Goal: Information Seeking & Learning: Learn about a topic

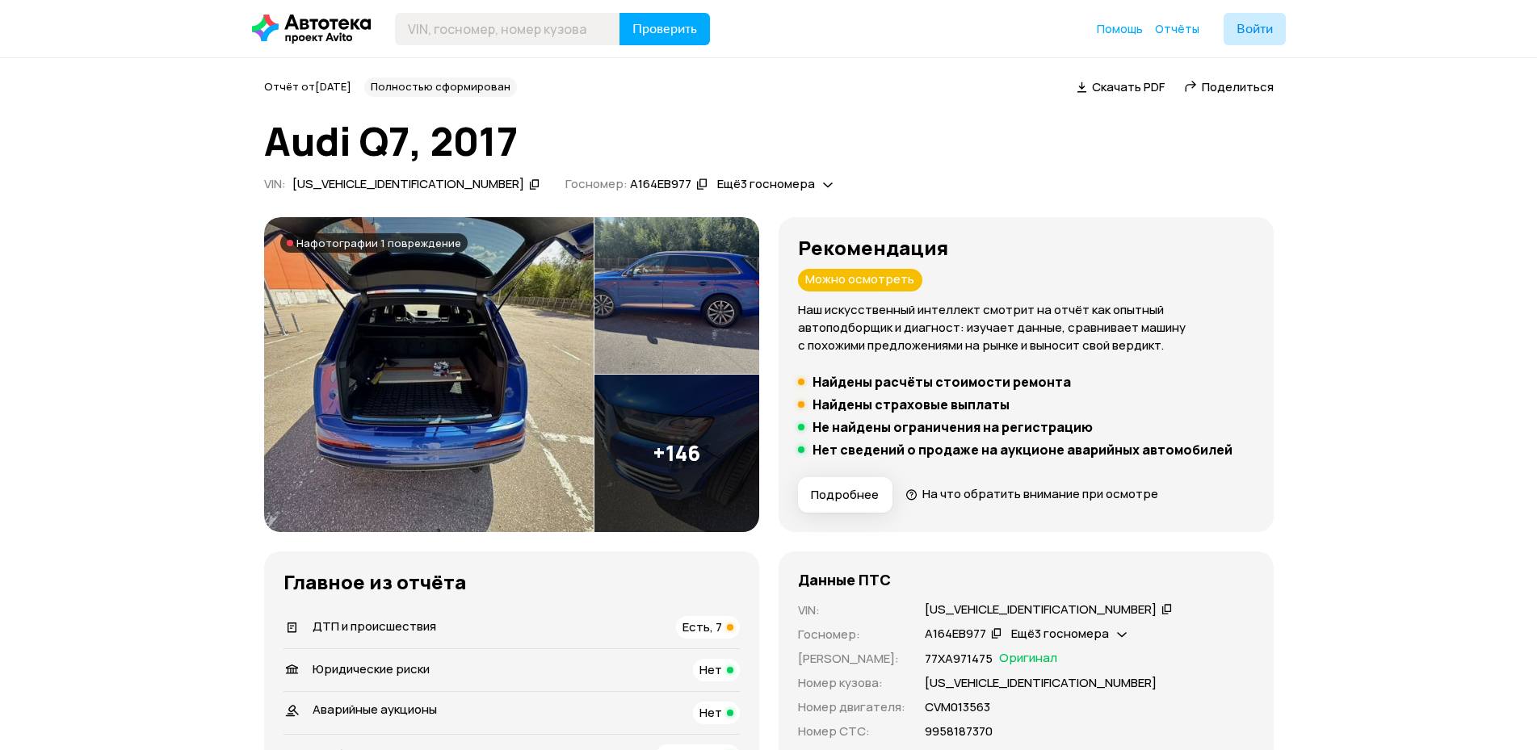
click at [415, 317] on img at bounding box center [428, 374] width 329 height 315
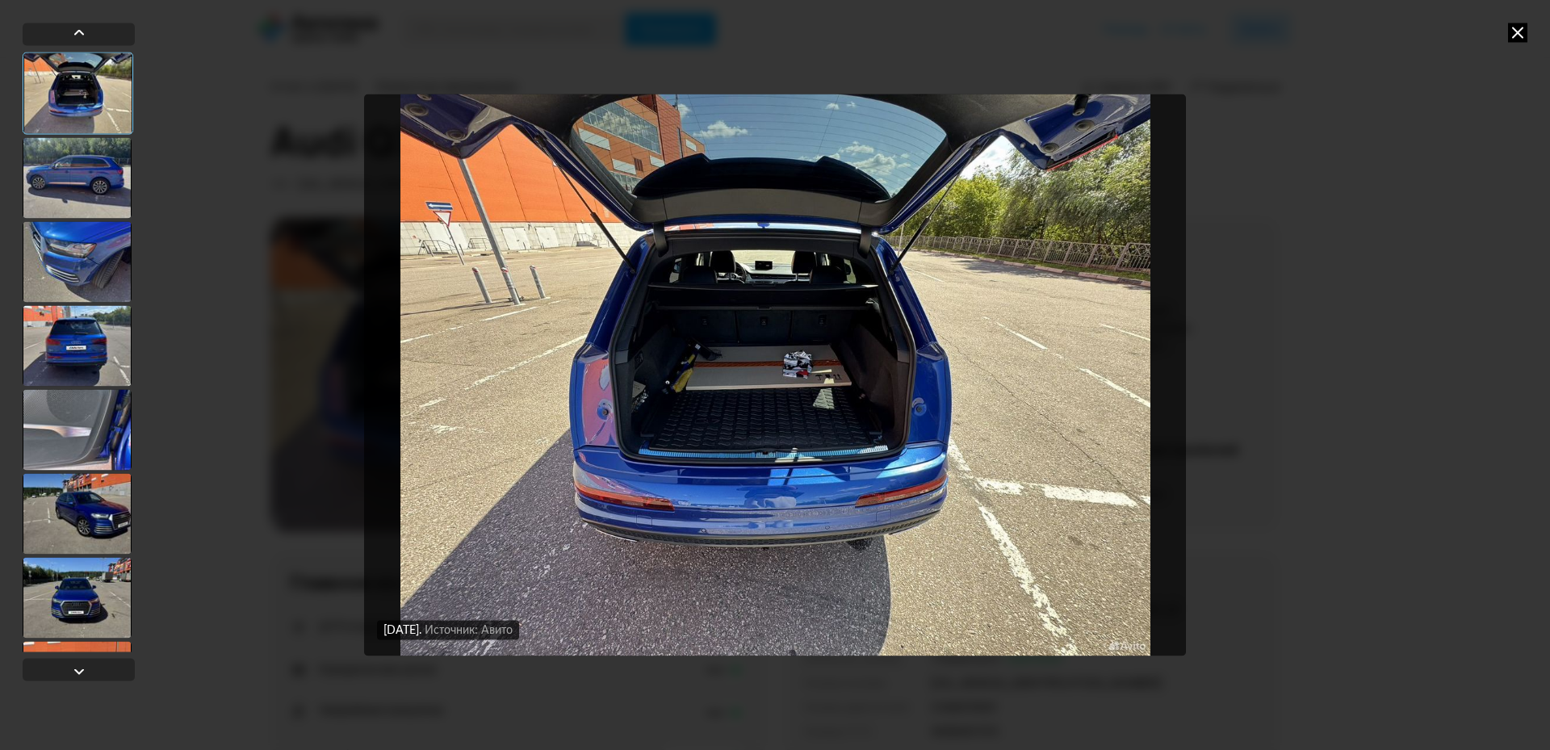
click at [81, 188] on div at bounding box center [77, 177] width 109 height 81
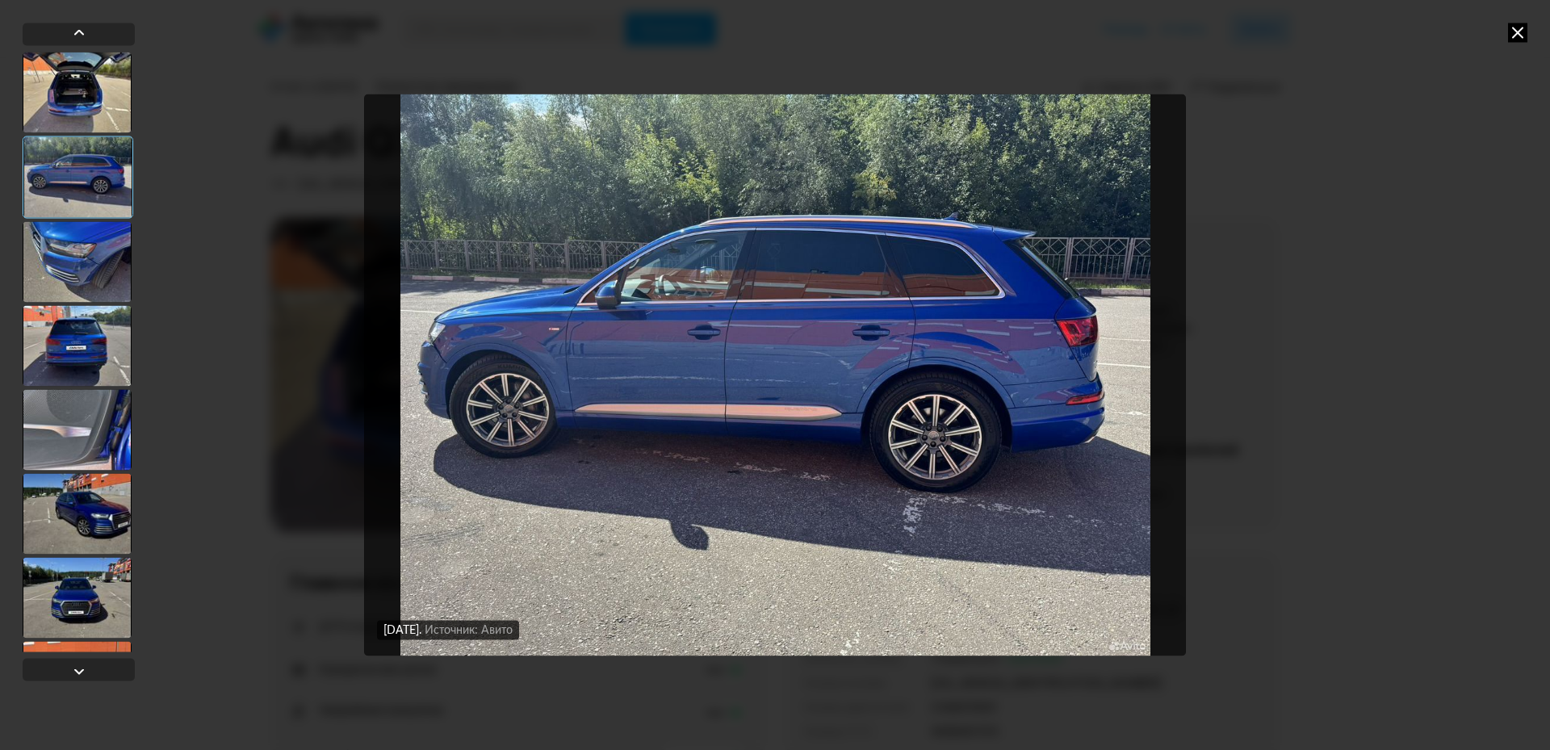
click at [92, 247] on div at bounding box center [77, 261] width 109 height 81
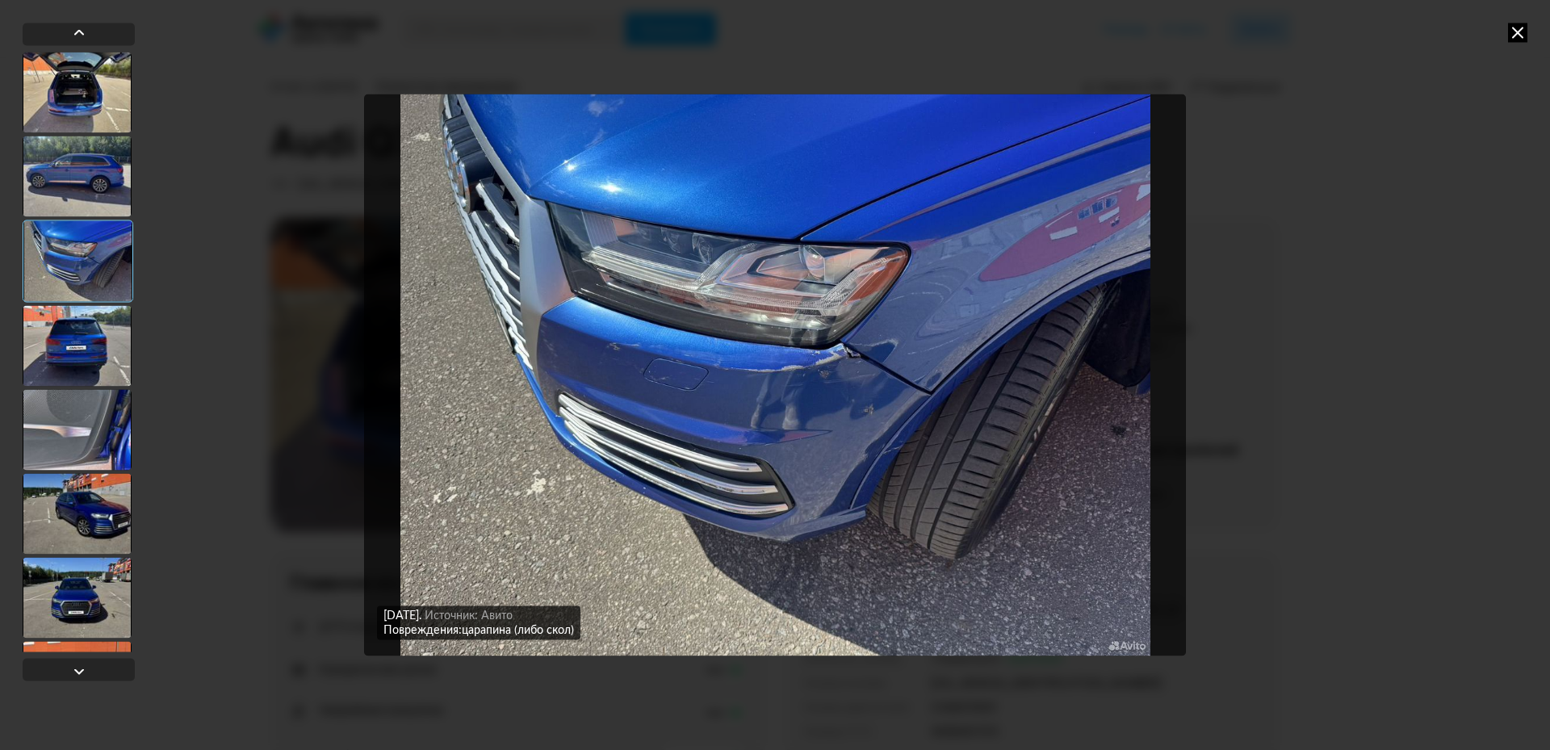
click at [90, 338] on div at bounding box center [77, 345] width 109 height 81
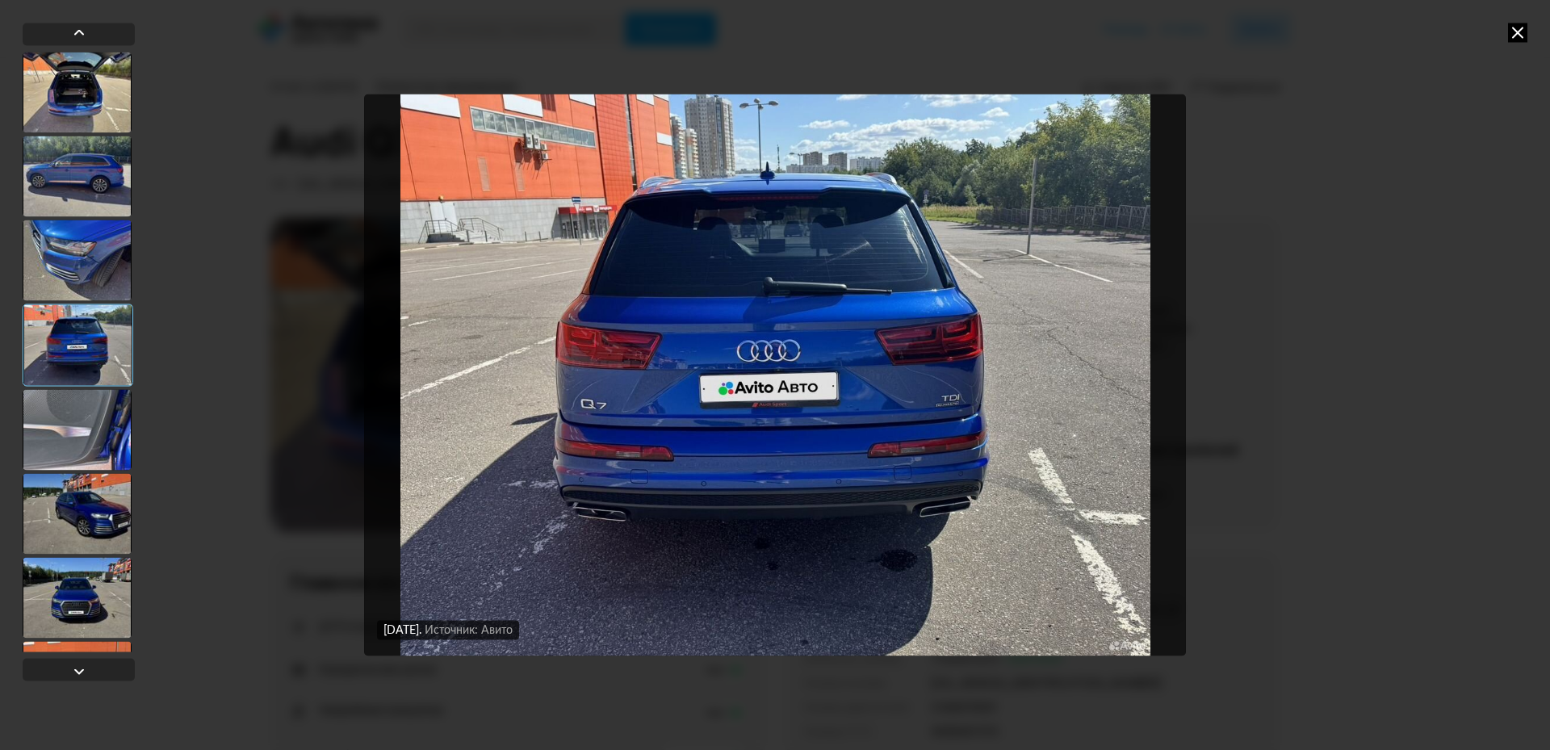
click at [80, 505] on div at bounding box center [77, 513] width 109 height 81
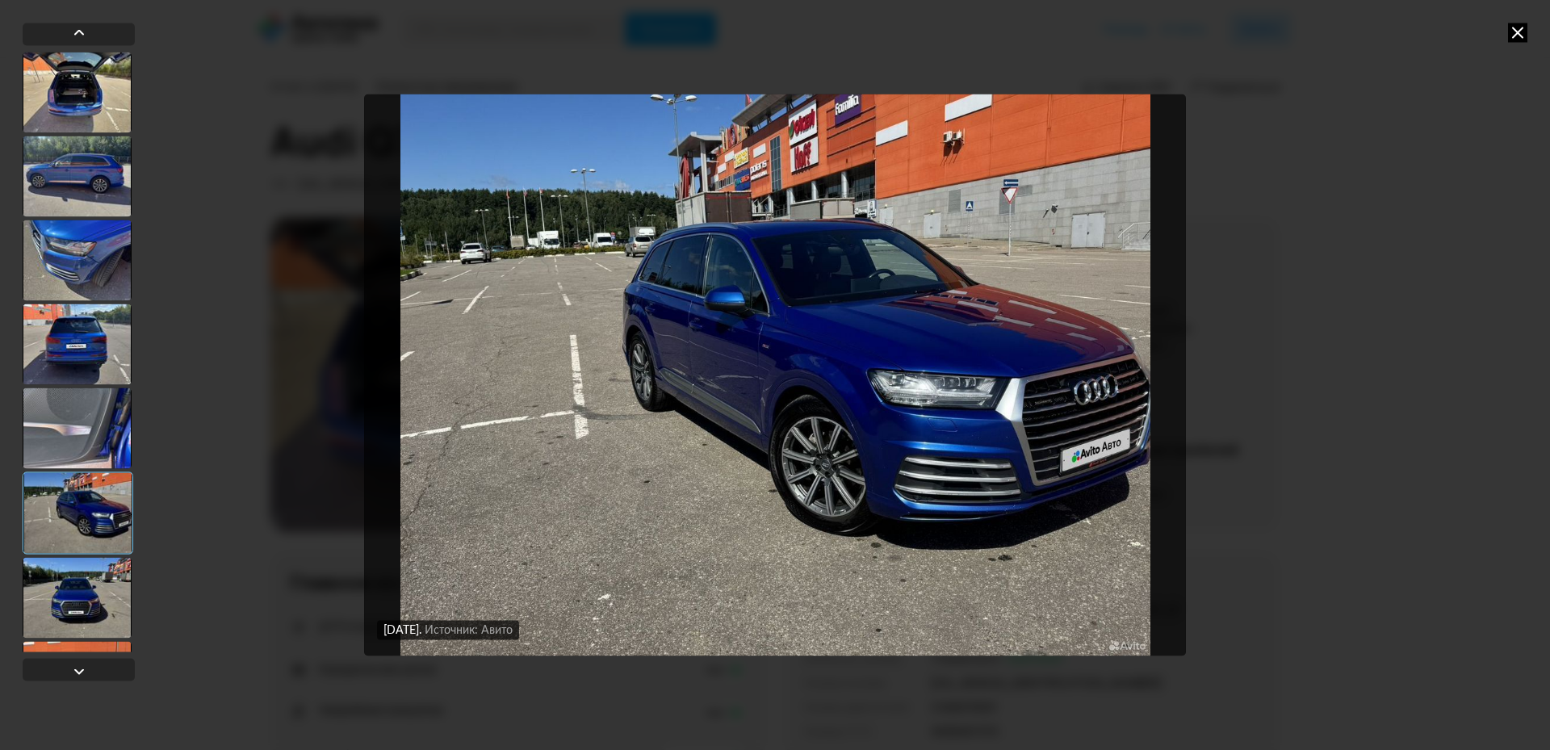
click at [65, 599] on div at bounding box center [77, 597] width 109 height 81
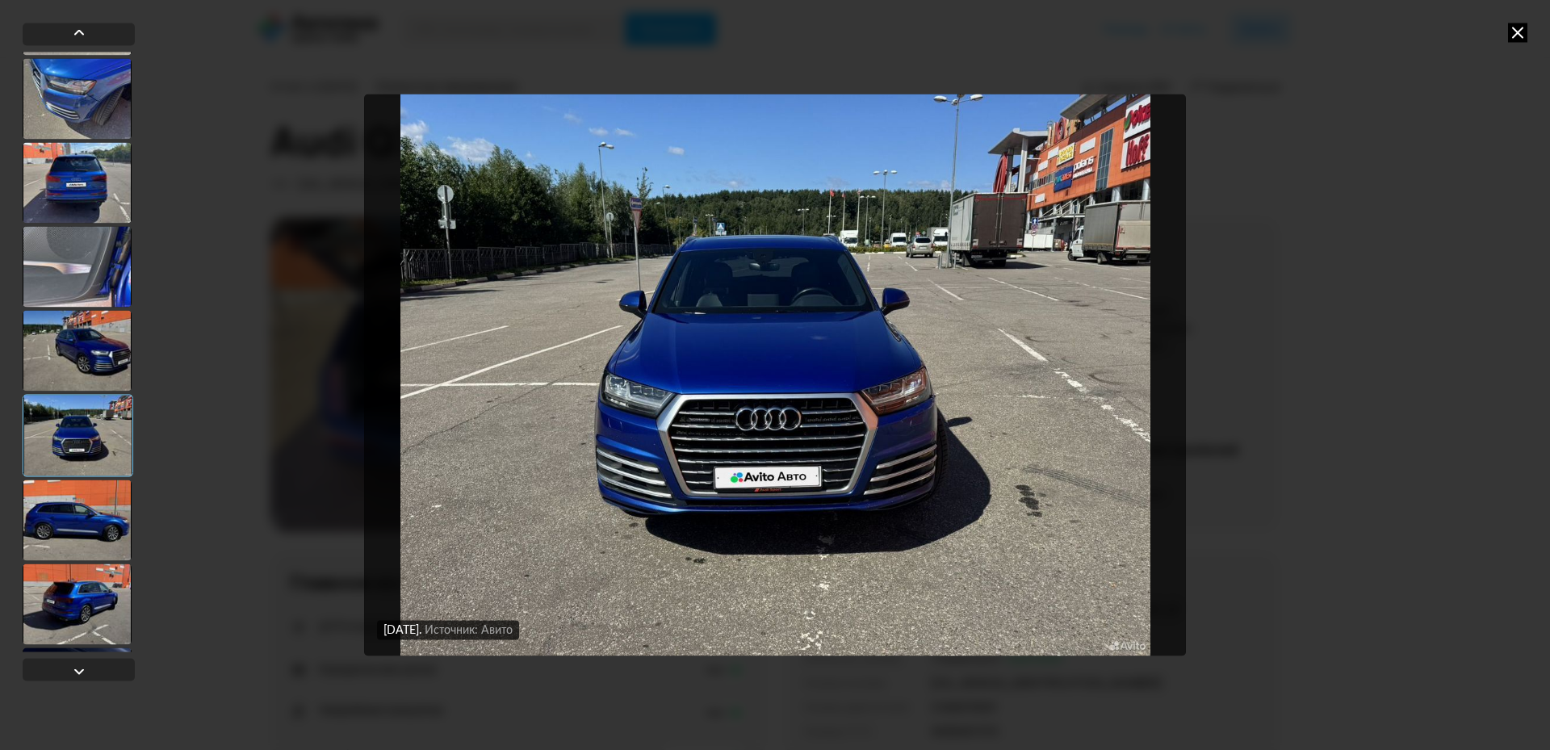
scroll to position [242, 0]
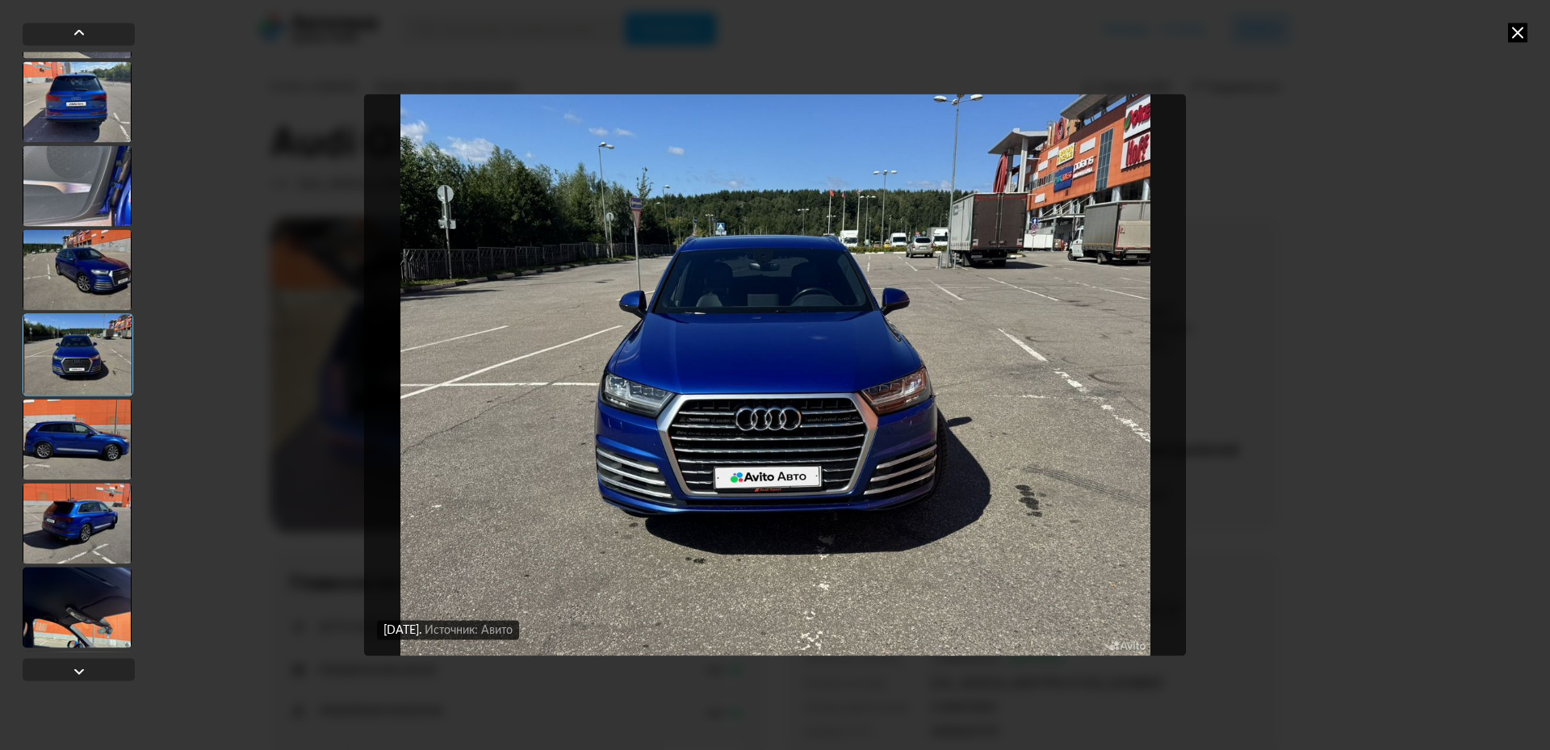
click at [84, 439] on div at bounding box center [77, 439] width 109 height 81
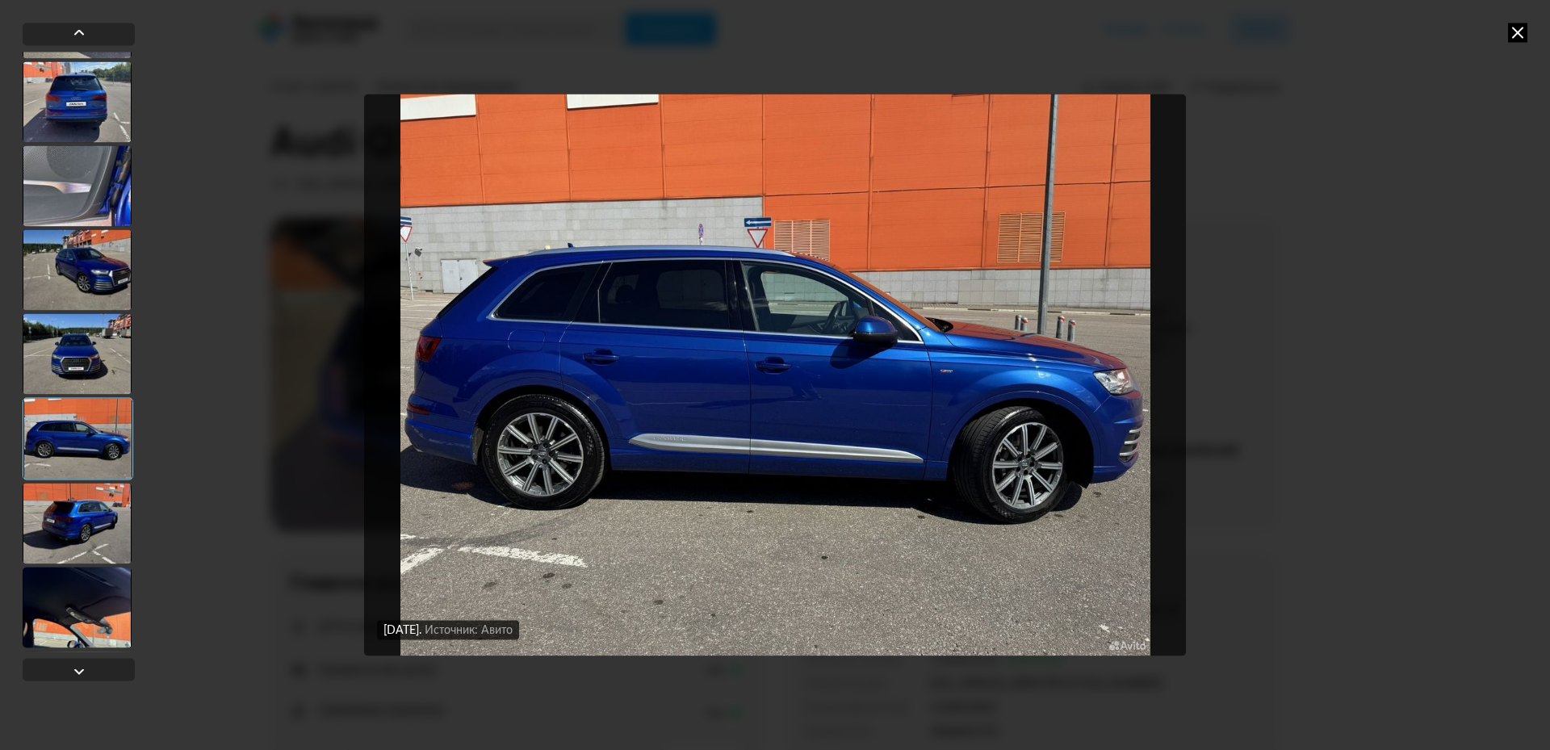
click at [96, 522] on div at bounding box center [77, 523] width 109 height 81
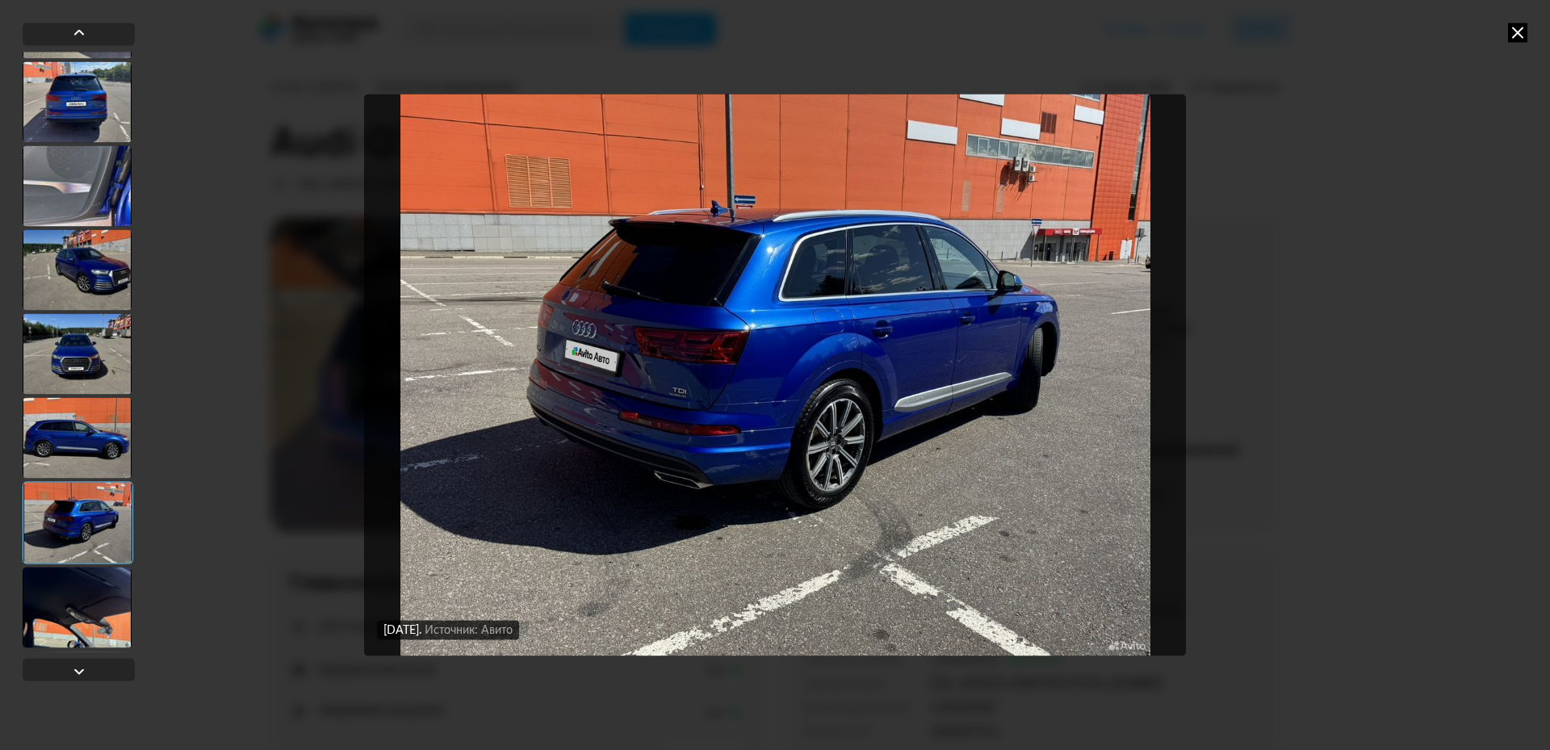
click at [86, 588] on div at bounding box center [77, 607] width 109 height 81
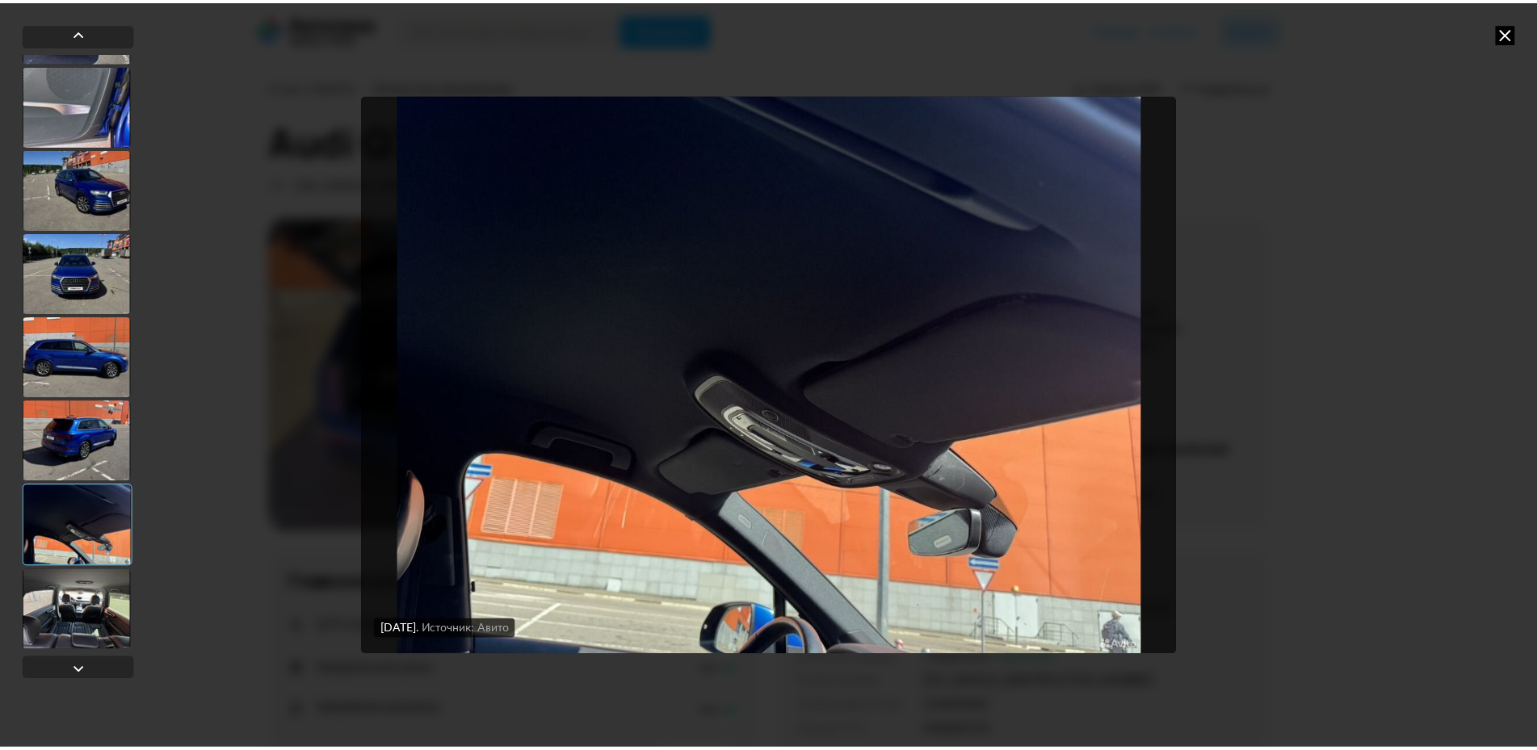
scroll to position [0, 0]
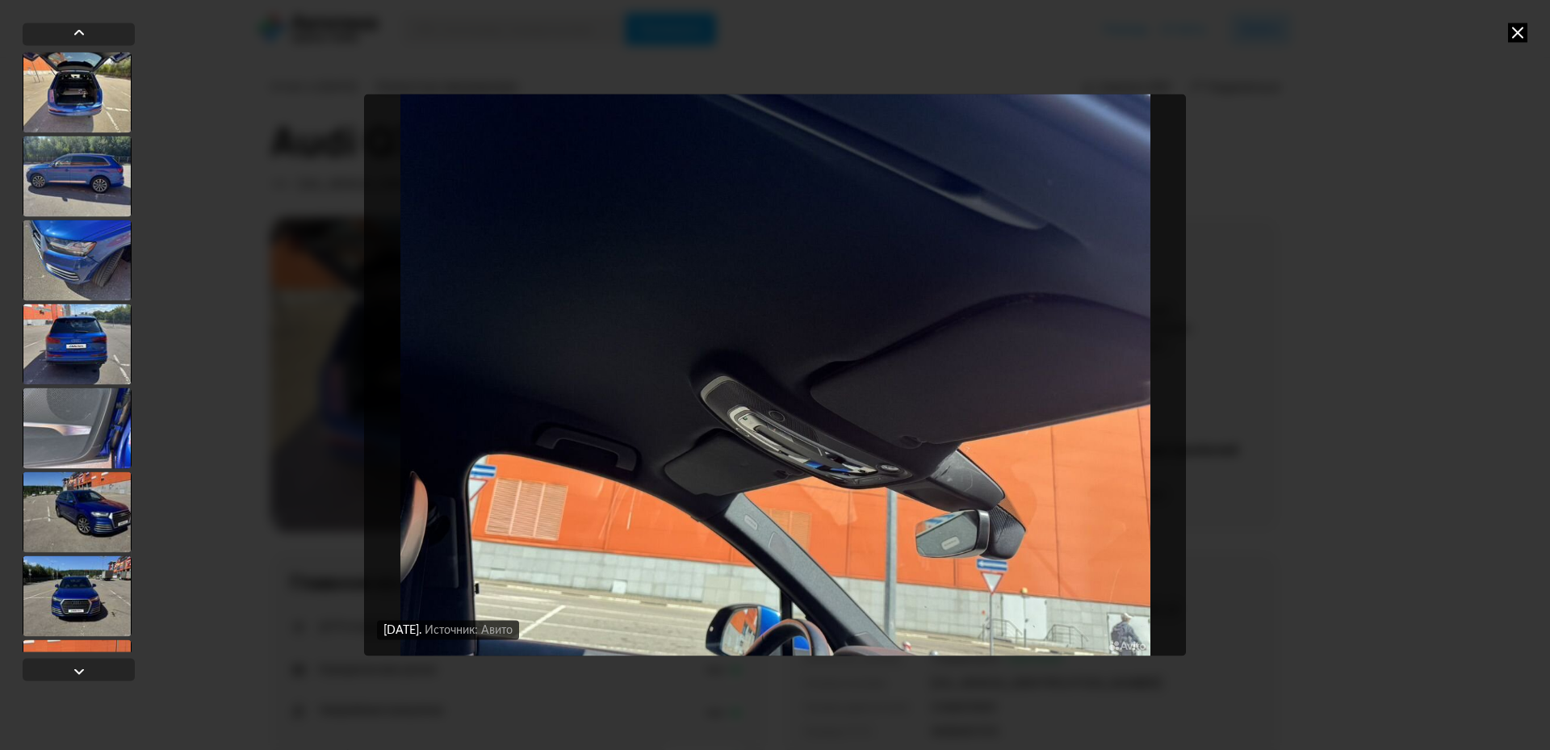
click at [61, 245] on div at bounding box center [77, 260] width 109 height 81
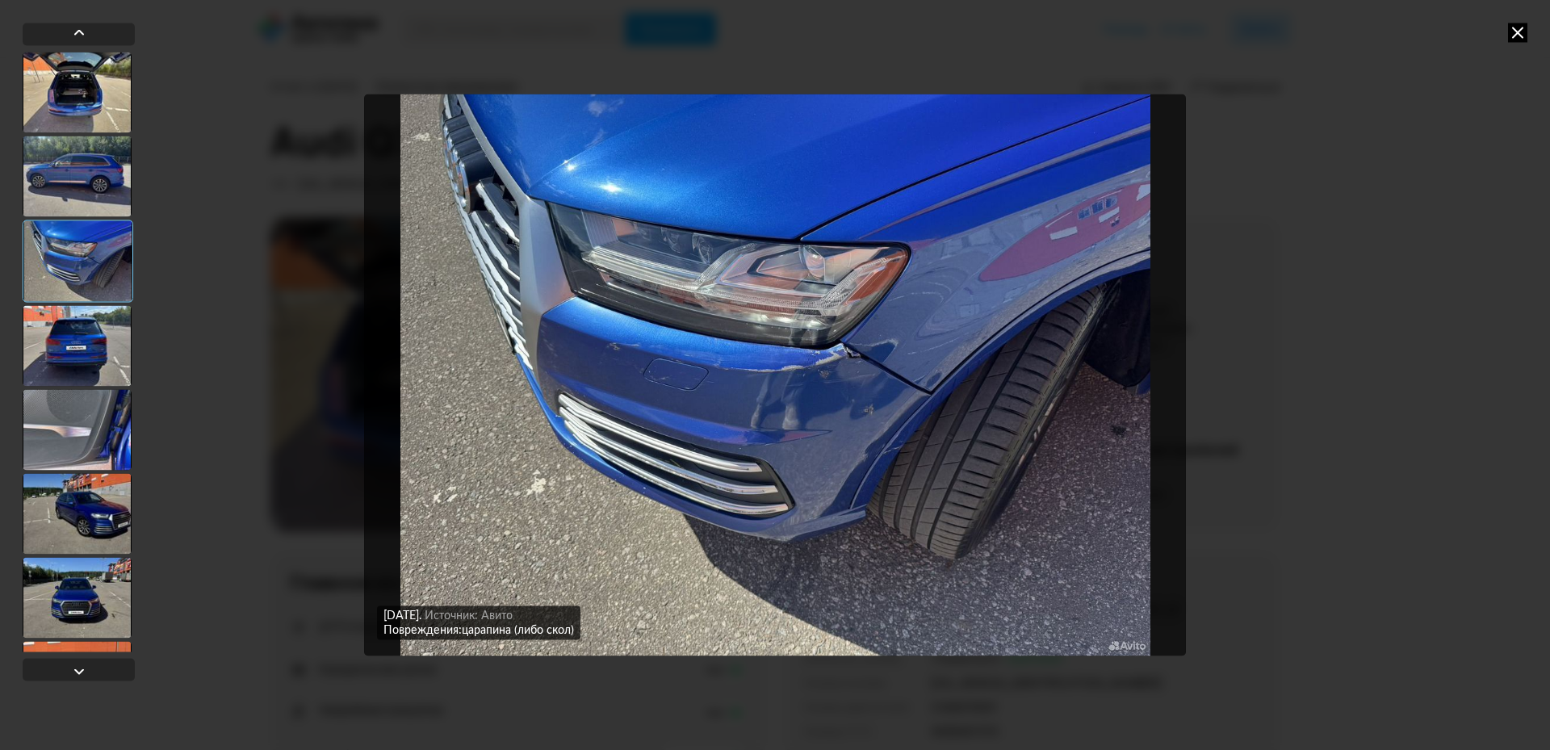
click at [1511, 30] on icon at bounding box center [1517, 32] width 19 height 19
